Goal: Check status: Check status

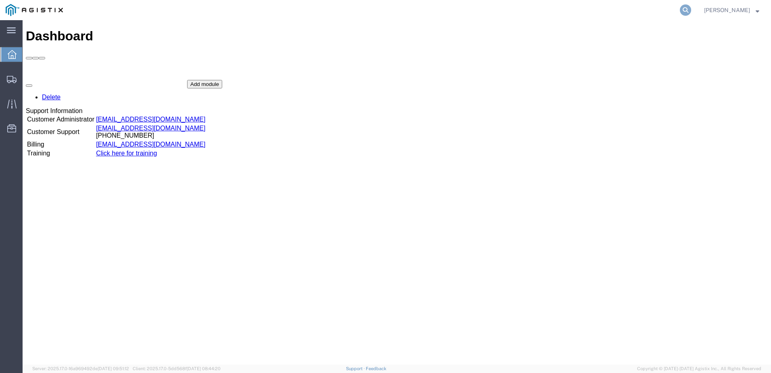
click at [690, 12] on icon at bounding box center [685, 9] width 11 height 11
click at [588, 9] on input "search" at bounding box center [557, 9] width 245 height 19
paste input "56514578"
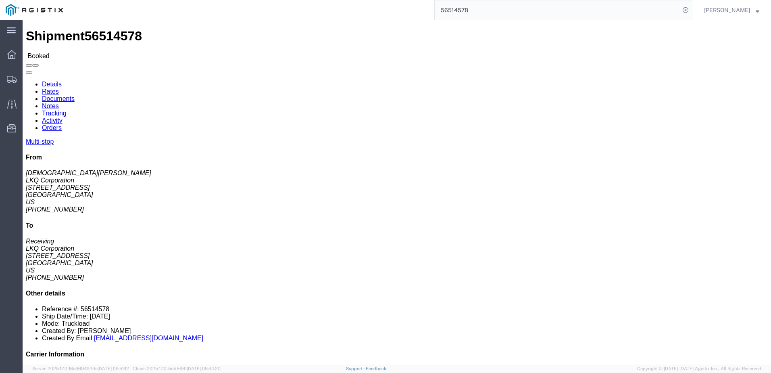
click link "Rates"
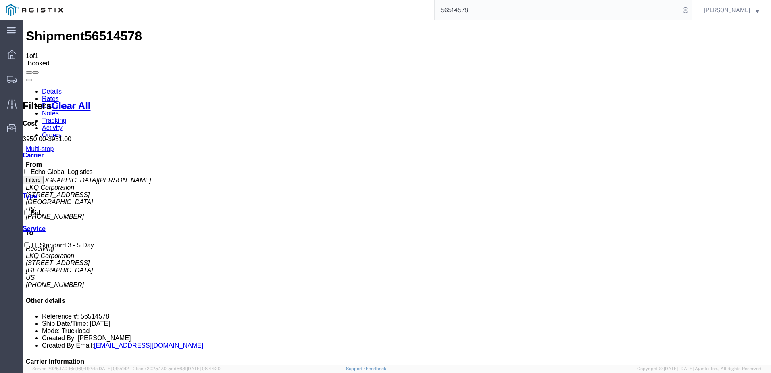
click at [60, 88] on link "Details" at bounding box center [52, 91] width 20 height 7
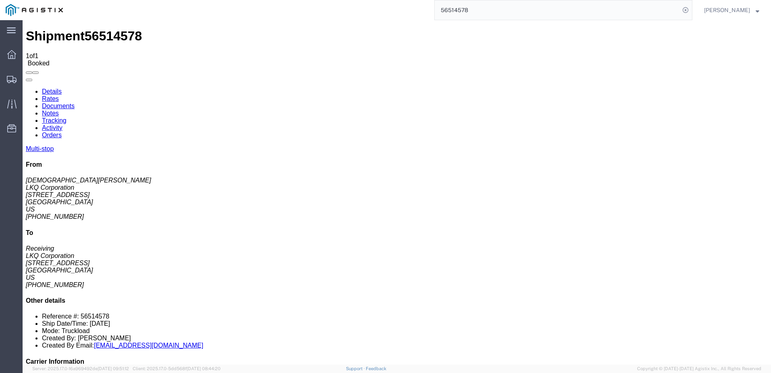
click at [481, 12] on input "56514578" at bounding box center [557, 9] width 245 height 19
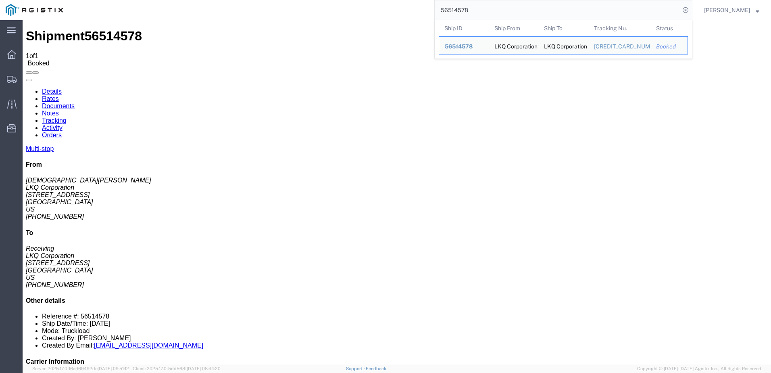
click at [480, 12] on input "56514578" at bounding box center [557, 9] width 245 height 19
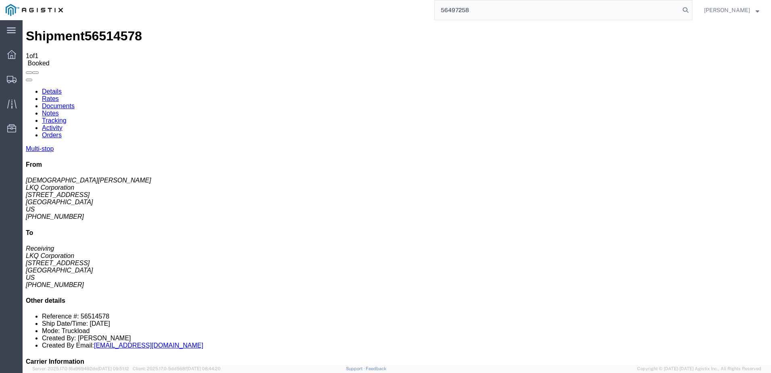
type input "56497258"
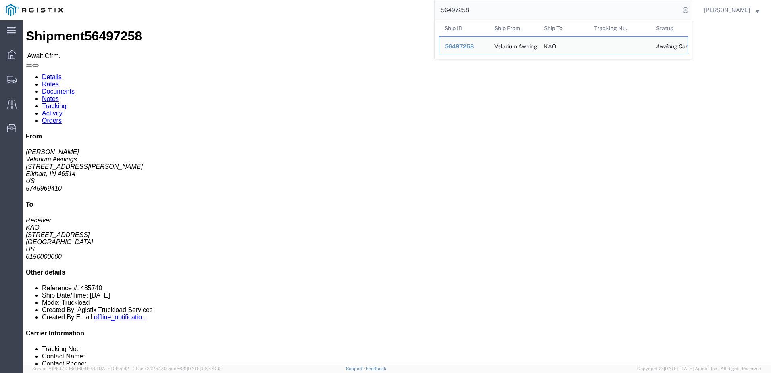
drag, startPoint x: 9, startPoint y: 84, endPoint x: 75, endPoint y: 86, distance: 65.8
click address "Velarium Awnings ([PERSON_NAME]) [STREET_ADDRESS][PERSON_NAME] 5745969410 [EMAI…"
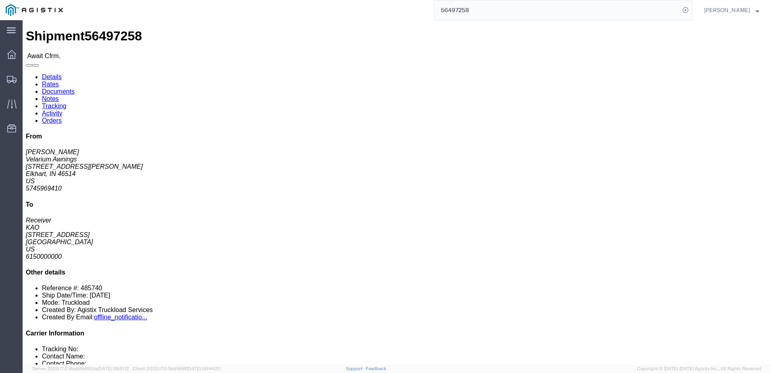
copy address "[STREET_ADDRESS][PERSON_NAME]"
drag, startPoint x: 122, startPoint y: 31, endPoint x: 113, endPoint y: 37, distance: 11.2
click link "Notes"
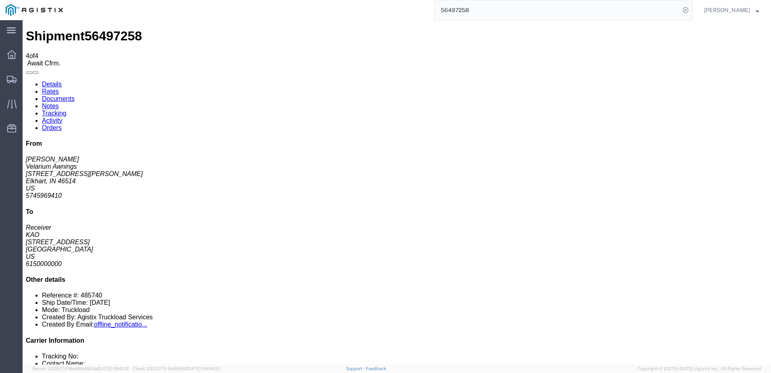
click at [56, 81] on link "Details" at bounding box center [52, 84] width 20 height 7
click link "Notes"
click at [61, 81] on link "Details" at bounding box center [52, 84] width 20 height 7
click link "Notes"
click at [59, 88] on link "Rates" at bounding box center [50, 91] width 17 height 7
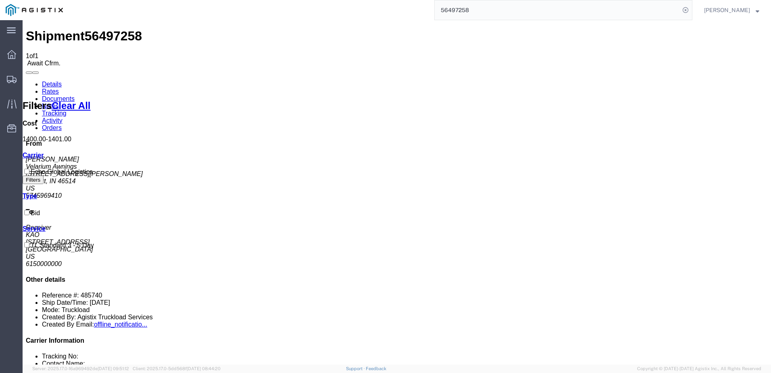
click at [54, 81] on link "Details" at bounding box center [52, 84] width 20 height 7
